Goal: Entertainment & Leisure: Consume media (video, audio)

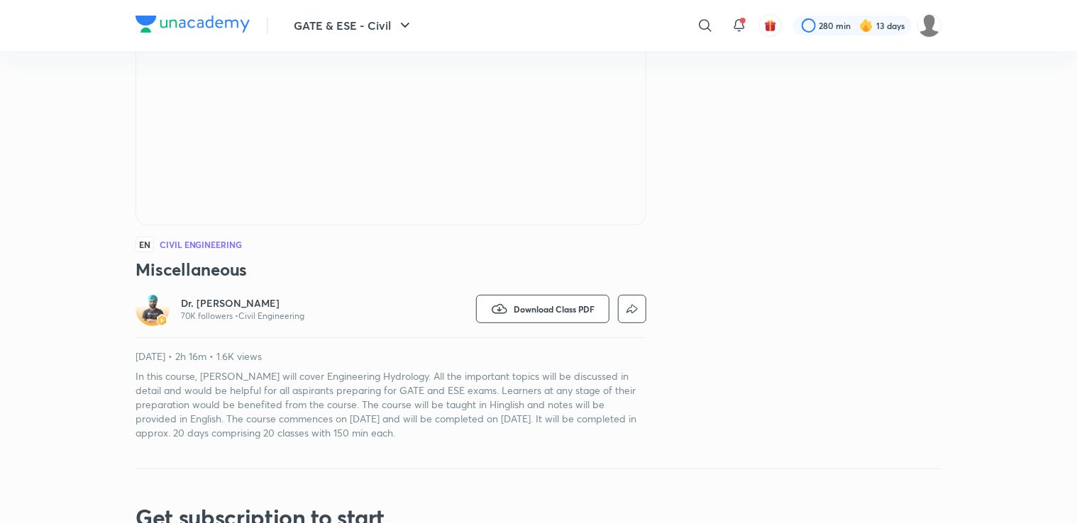
scroll to position [246, 0]
